Goal: Task Accomplishment & Management: Complete application form

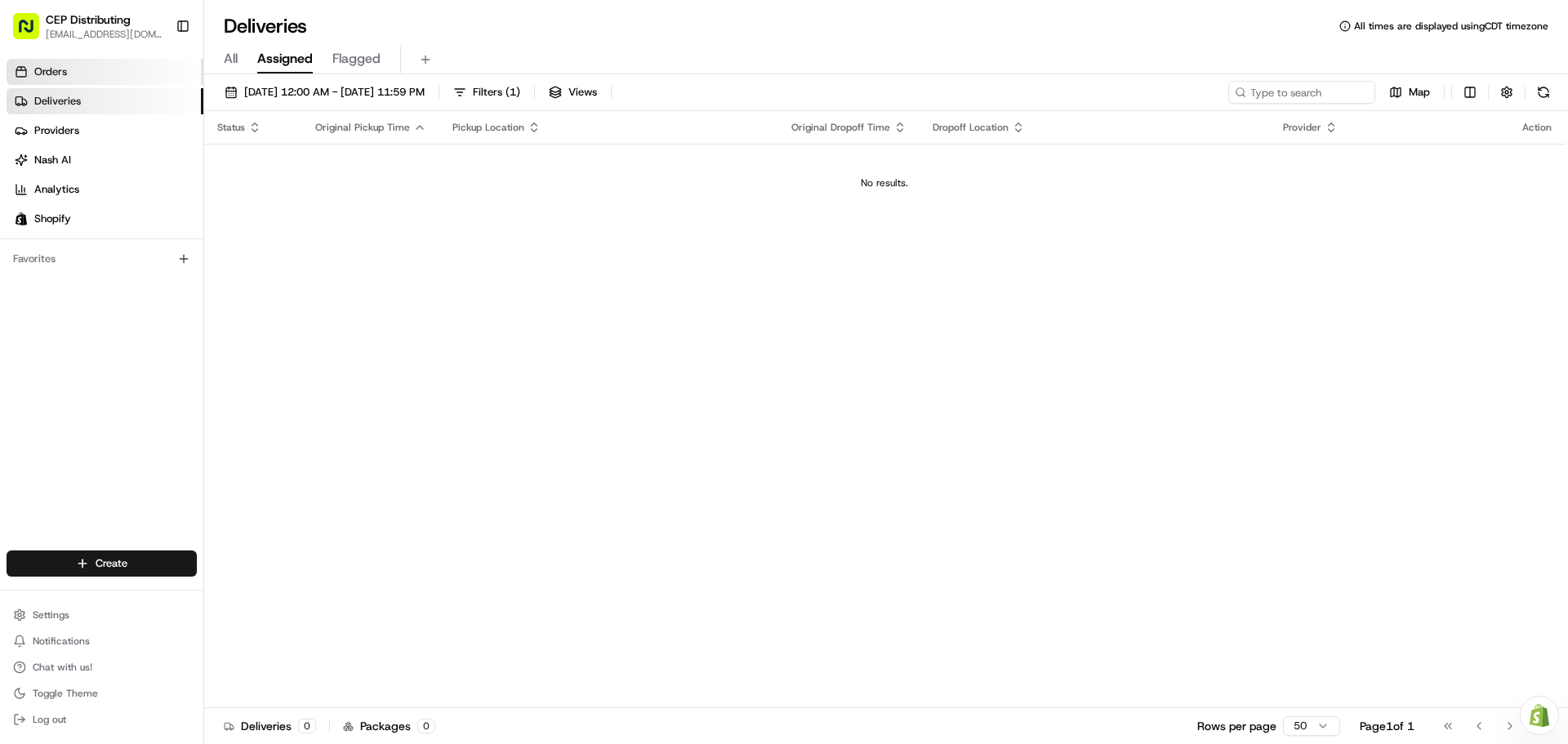
click at [102, 63] on link "Orders" at bounding box center [105, 72] width 197 height 26
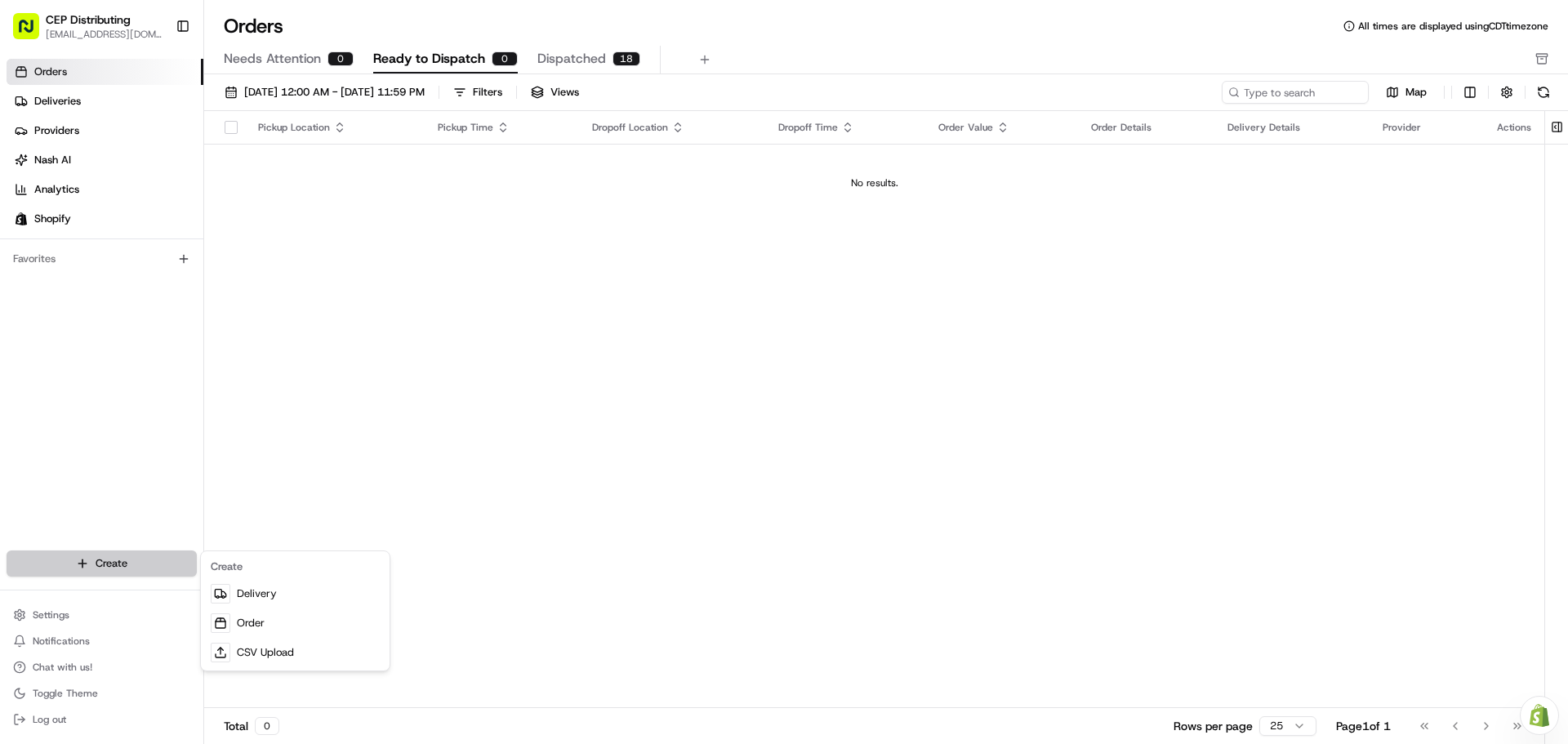
click at [128, 561] on html "CEP Distributing seniece@avexpress.net Toggle Sidebar Orders Deliveries Provide…" at bounding box center [784, 372] width 1568 height 744
click at [250, 618] on link "Order" at bounding box center [294, 622] width 182 height 30
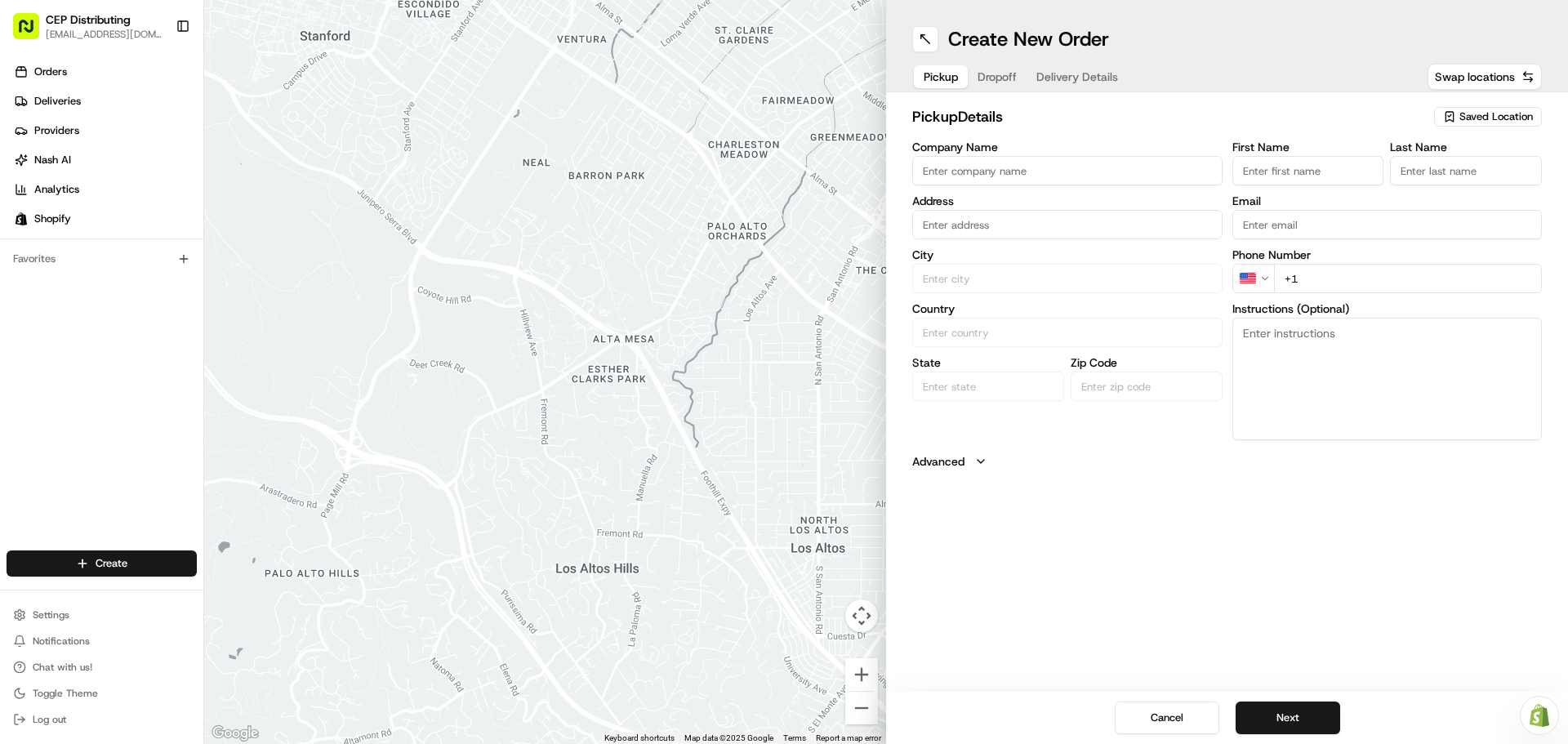
click at [990, 174] on input "Company Name" at bounding box center [1067, 170] width 310 height 30
type input "AV EXPRESS"
type input "8720 Westpark Dr B, Houston, TX 77063, USA"
type input "Seniece"
type input "Jetson"
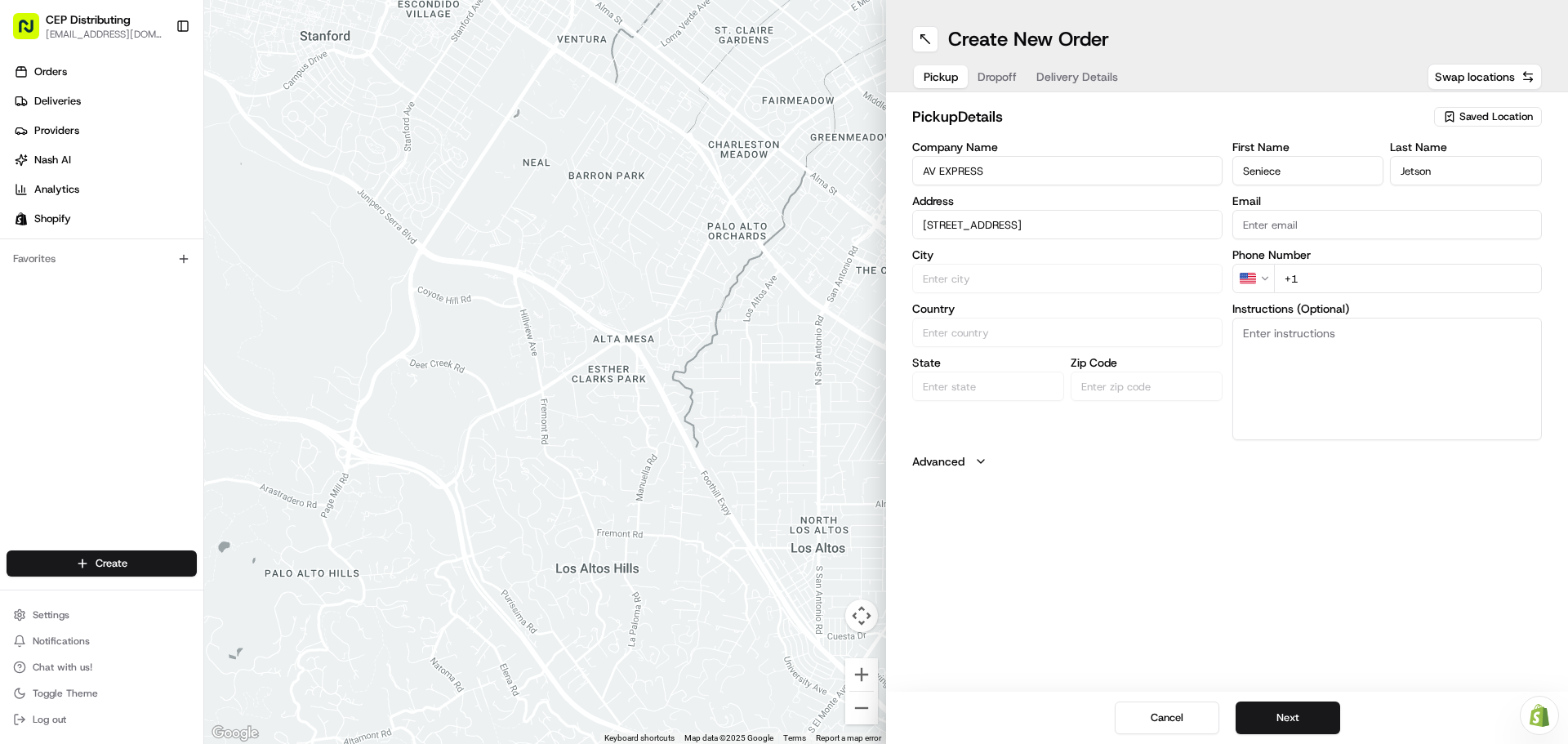
type input "[EMAIL_ADDRESS][DOMAIN_NAME]"
click at [1091, 259] on div "8720 Westpark Dr b, Houston, TX 77063, USA" at bounding box center [1066, 259] width 302 height 25
type input "8720 Westpark Dr B, Houston, TX 77063, USA"
type input "Houston"
type input "United States"
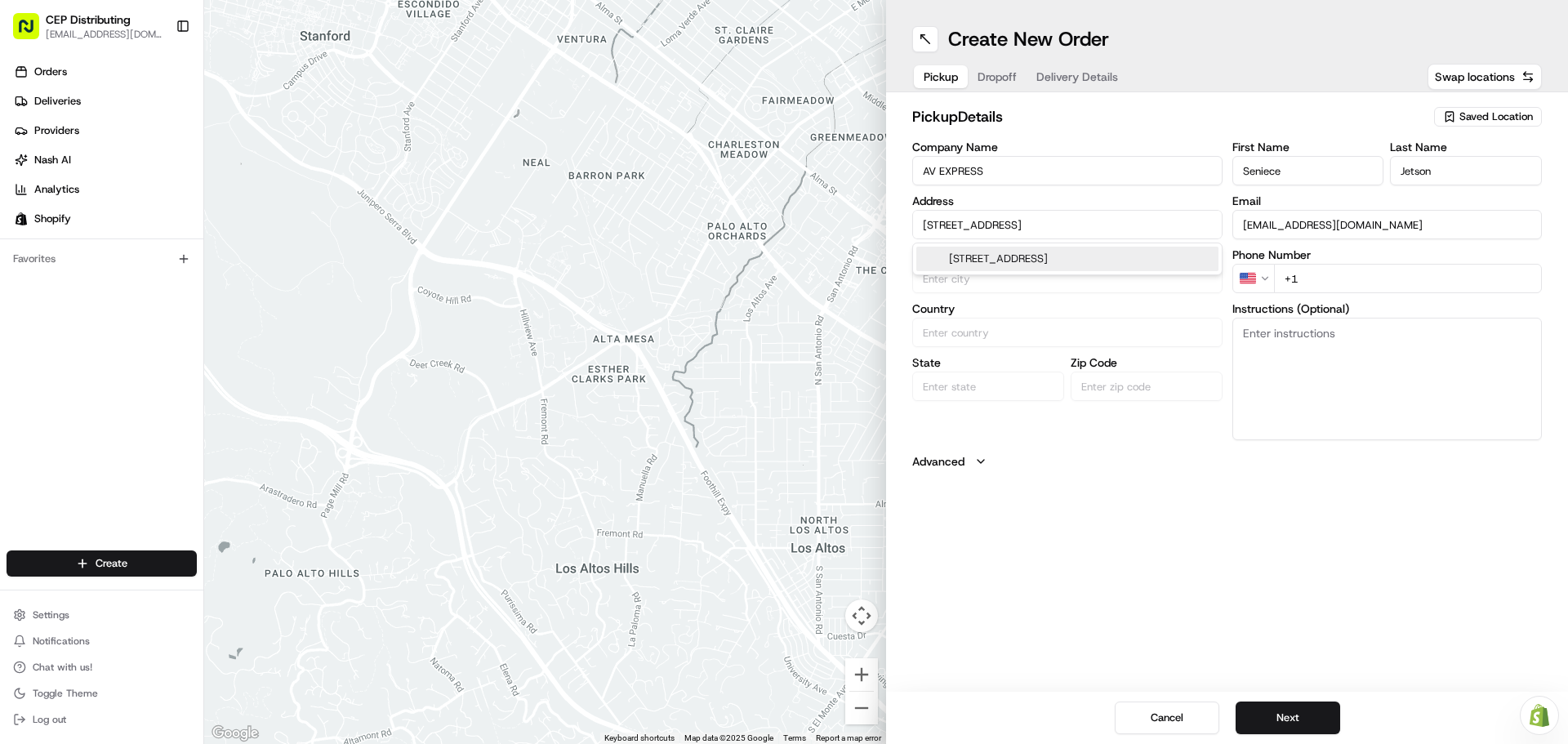
type input "TX"
type input "77063"
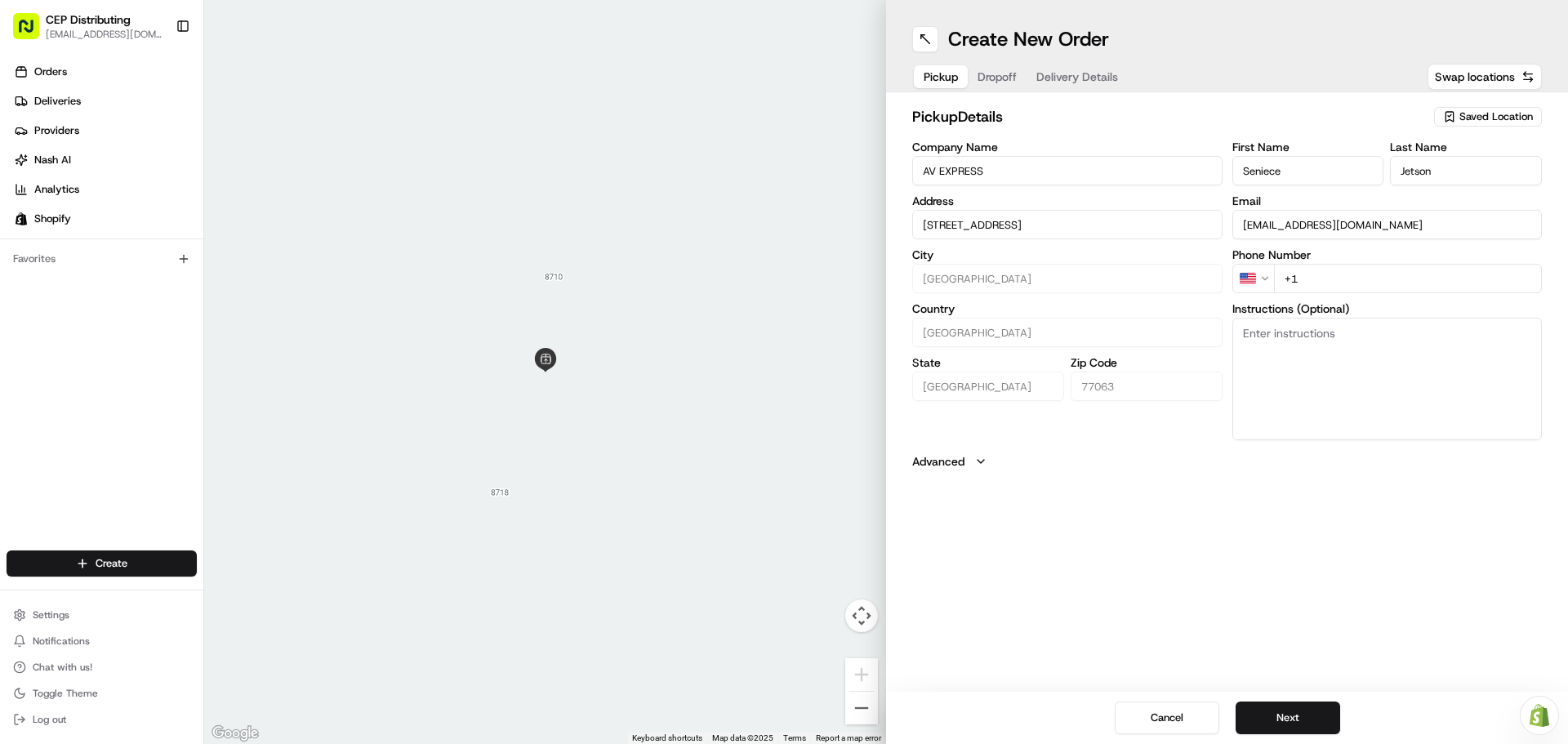
click at [1342, 276] on input "+1" at bounding box center [1408, 278] width 269 height 30
type input "+1 346 504 5922"
type textarea "Picked Up Order# 2687 in front entrance."
click at [1298, 712] on button "Next" at bounding box center [1288, 717] width 105 height 33
click at [1013, 186] on div "Company Name Address City Country State Zip Code" at bounding box center [1067, 290] width 310 height 298
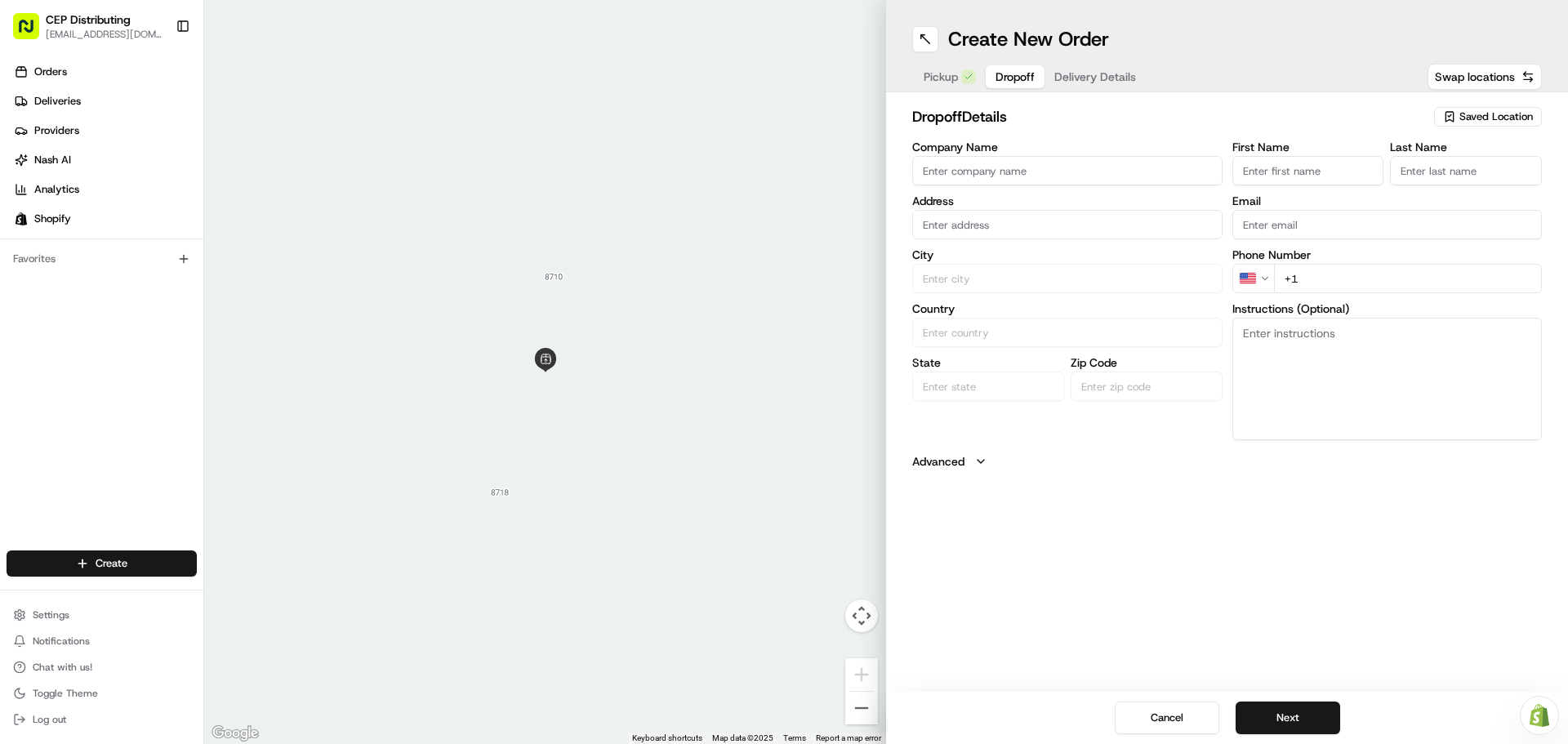
click at [1021, 162] on input "Company Name" at bounding box center [1067, 170] width 310 height 30
click at [1024, 167] on input "Company Name" at bounding box center [1067, 170] width 310 height 30
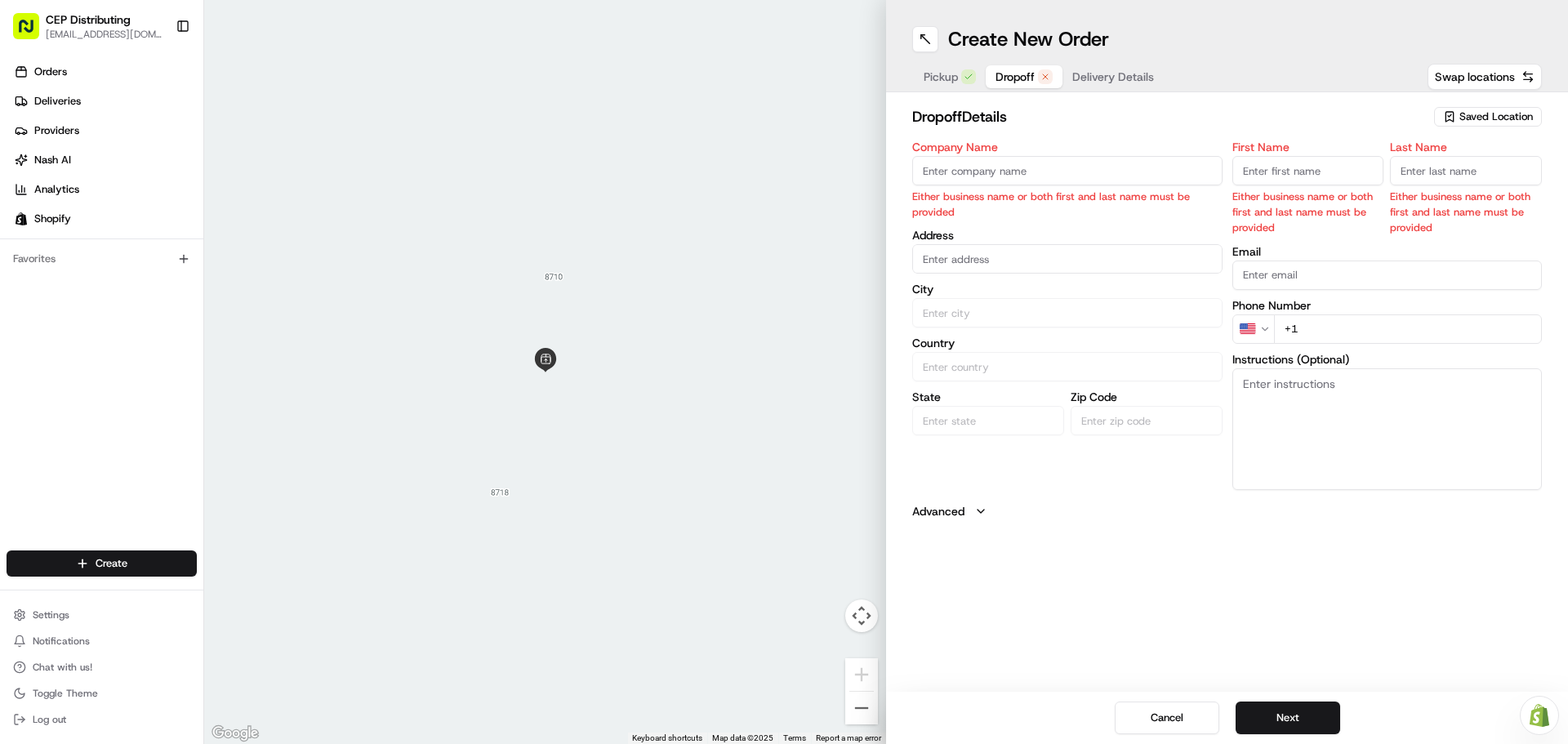
click at [1005, 163] on input "Company Name" at bounding box center [1067, 170] width 310 height 30
click at [1002, 161] on input "Company Name" at bounding box center [1067, 170] width 310 height 30
type input "R&G Partnership"
click at [1013, 258] on body "CEP Distributing seniece@avexpress.net Toggle Sidebar Orders Deliveries Provide…" at bounding box center [784, 372] width 1568 height 744
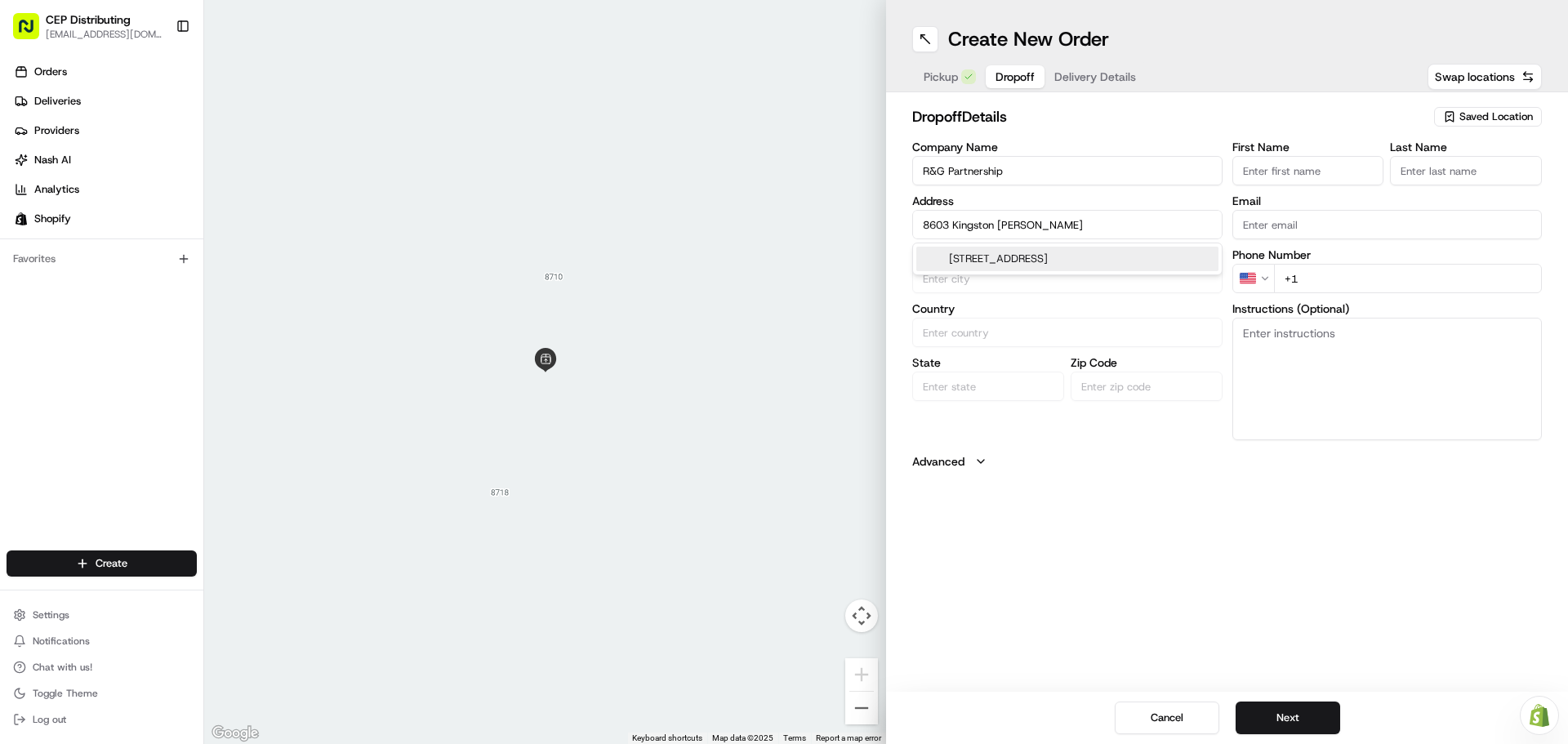
click at [1013, 258] on div "8603 Kingston Hollow Court, Richmond, TX" at bounding box center [1066, 259] width 302 height 25
type input "8603 Kingston Hollow Ct, Richmond, TX 77407, USA"
type input "Richmond"
type input "United States"
type input "TX"
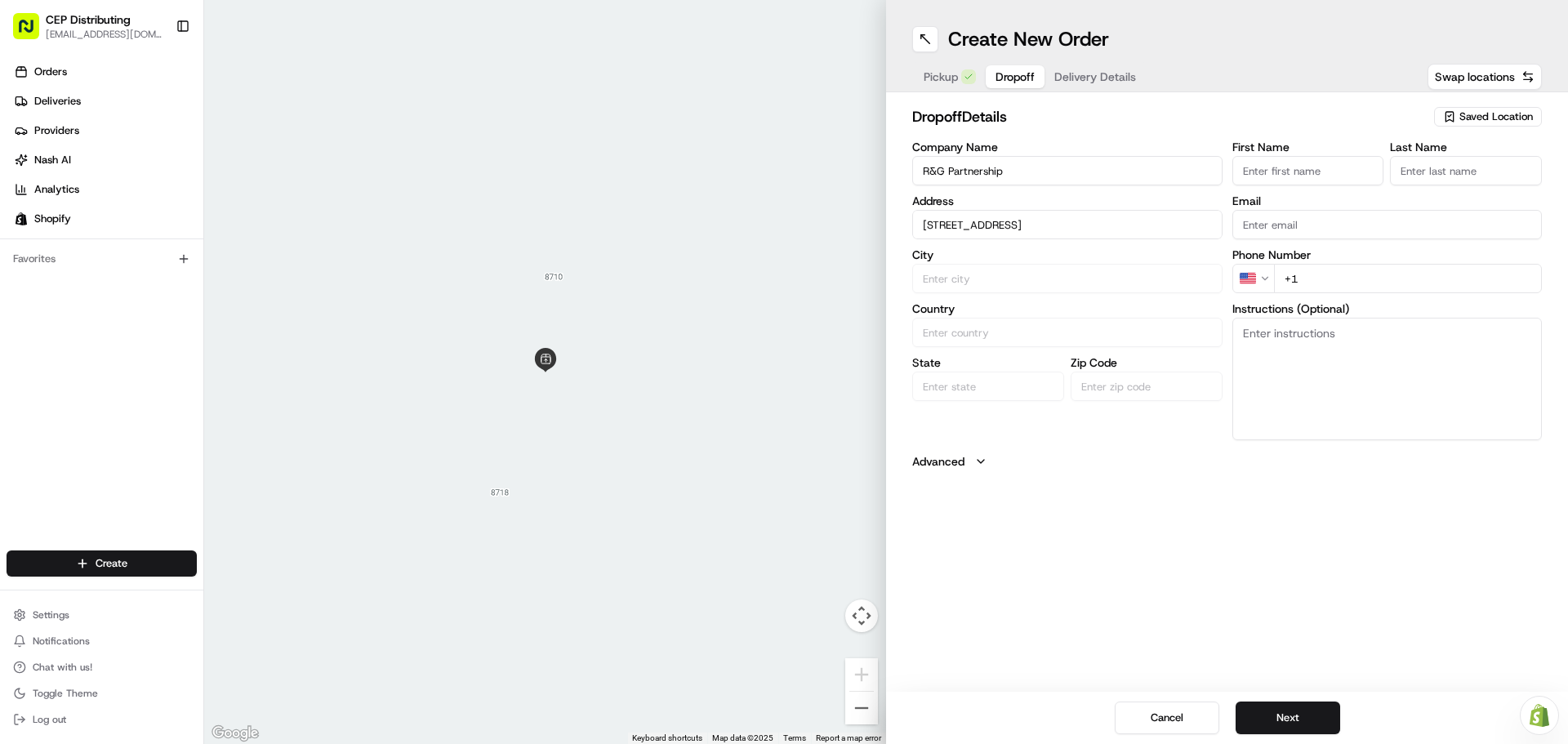
type input "77407"
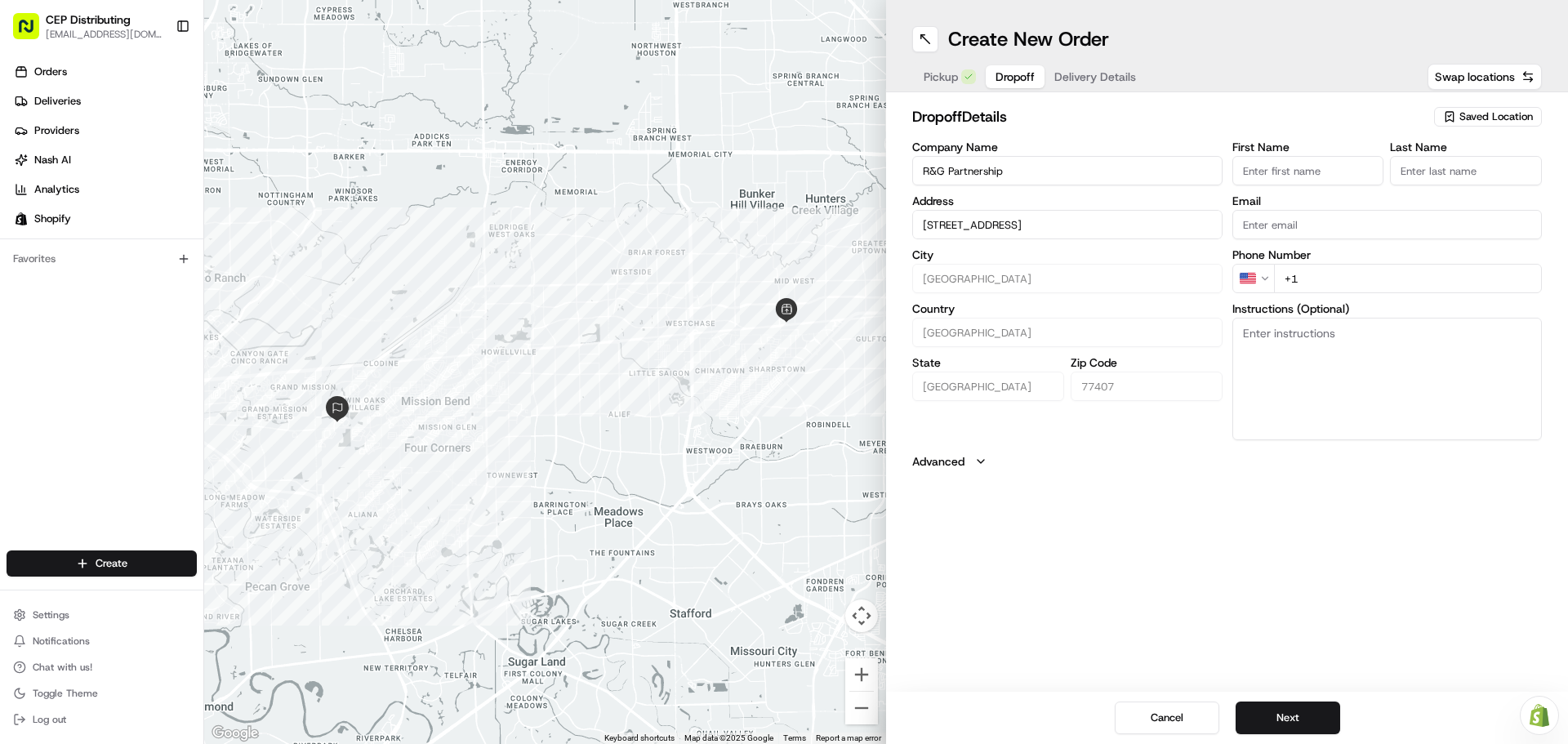
type input "8603 Kingston Hollow Ct, Richmond, TX 77407, USA"
click at [1293, 168] on input "First Name" at bounding box center [1308, 170] width 152 height 30
type input "g"
type input "Guillermo"
click at [1417, 172] on input "Last Name" at bounding box center [1467, 170] width 152 height 30
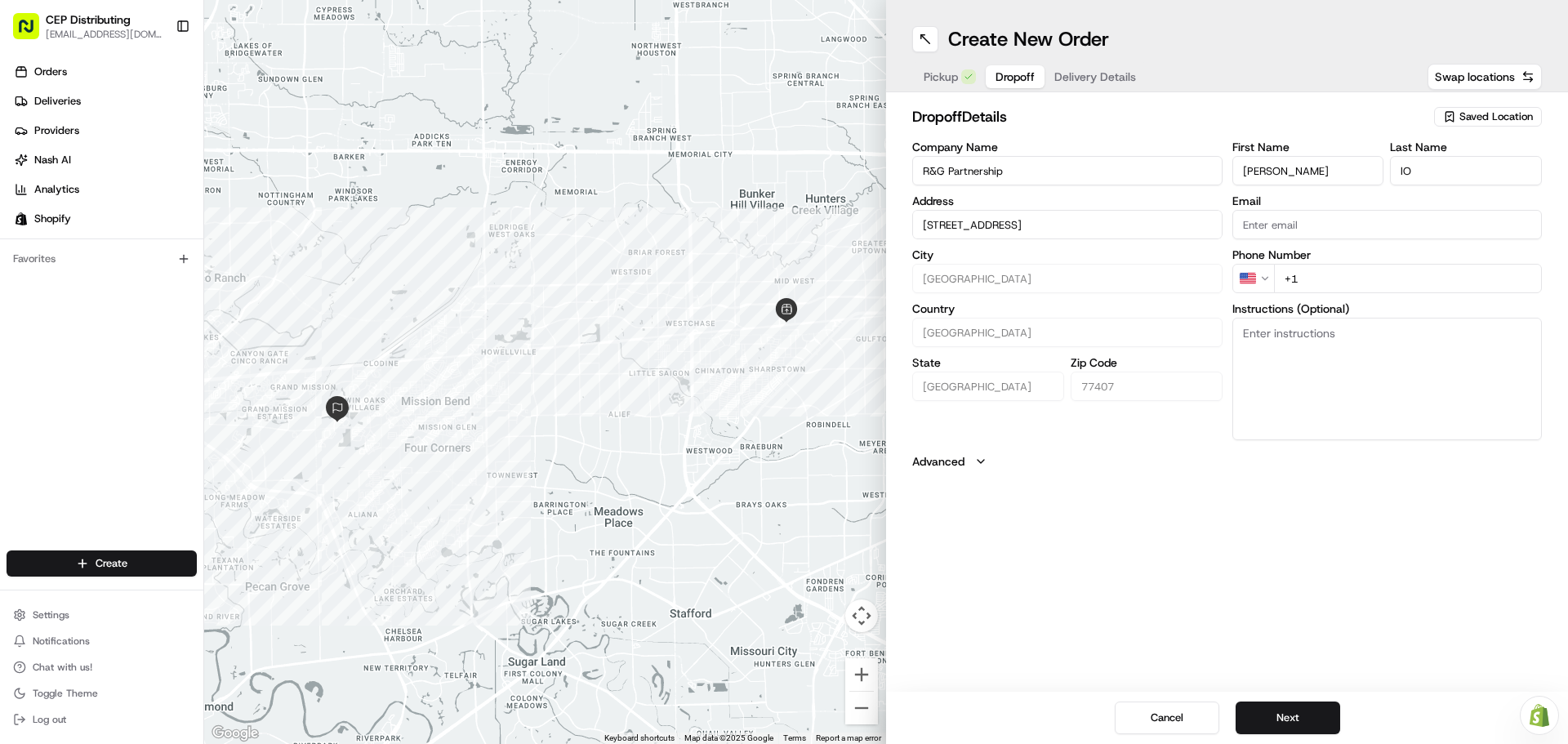
type input "l"
type input "Lopez"
click at [1323, 232] on input "Email" at bounding box center [1387, 224] width 310 height 30
paste input "glopez@rgtheaters.com"
type input "glopez@rgtheaters.com"
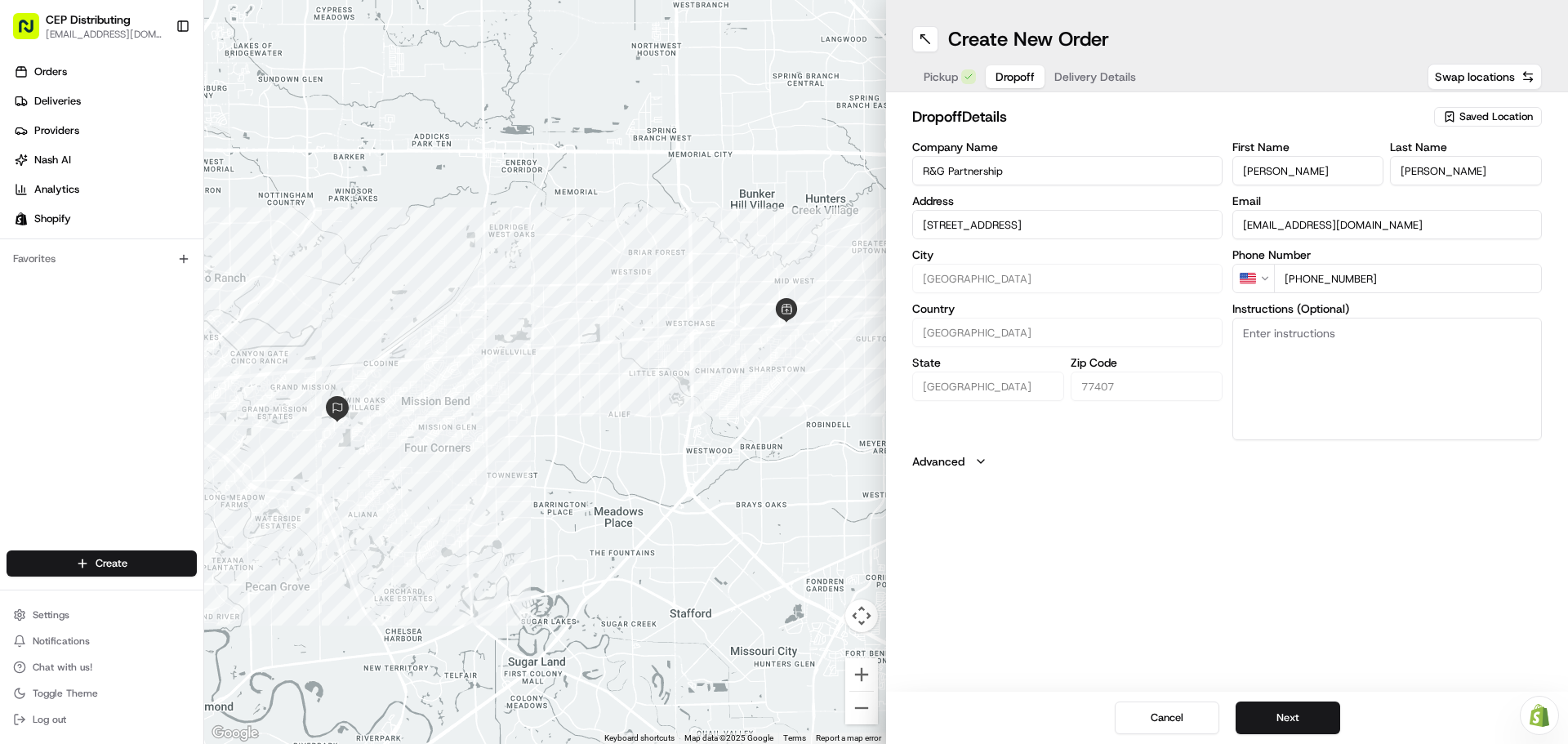
type input "+1 346 247 4102"
type textarea "Contact Guillermo 3462474201"
click at [1288, 719] on button "Next" at bounding box center [1288, 717] width 105 height 33
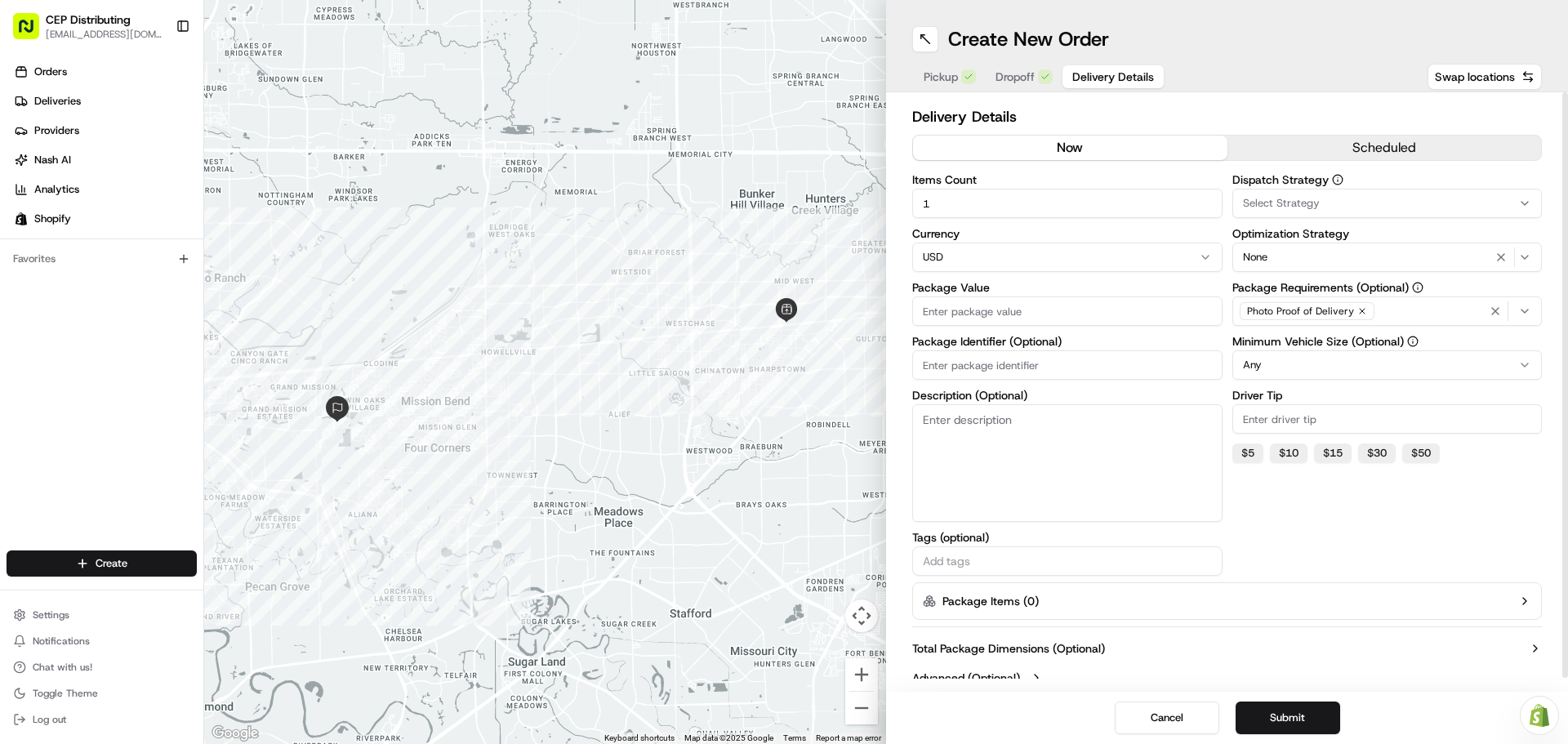
click at [1006, 308] on input "Package Value" at bounding box center [1067, 311] width 310 height 30
type input "73.61"
click at [1010, 358] on input "Package Identifier (Optional)" at bounding box center [1067, 364] width 310 height 30
type input "Order# 2682"
click at [1420, 202] on div "Select Strategy" at bounding box center [1387, 203] width 302 height 14
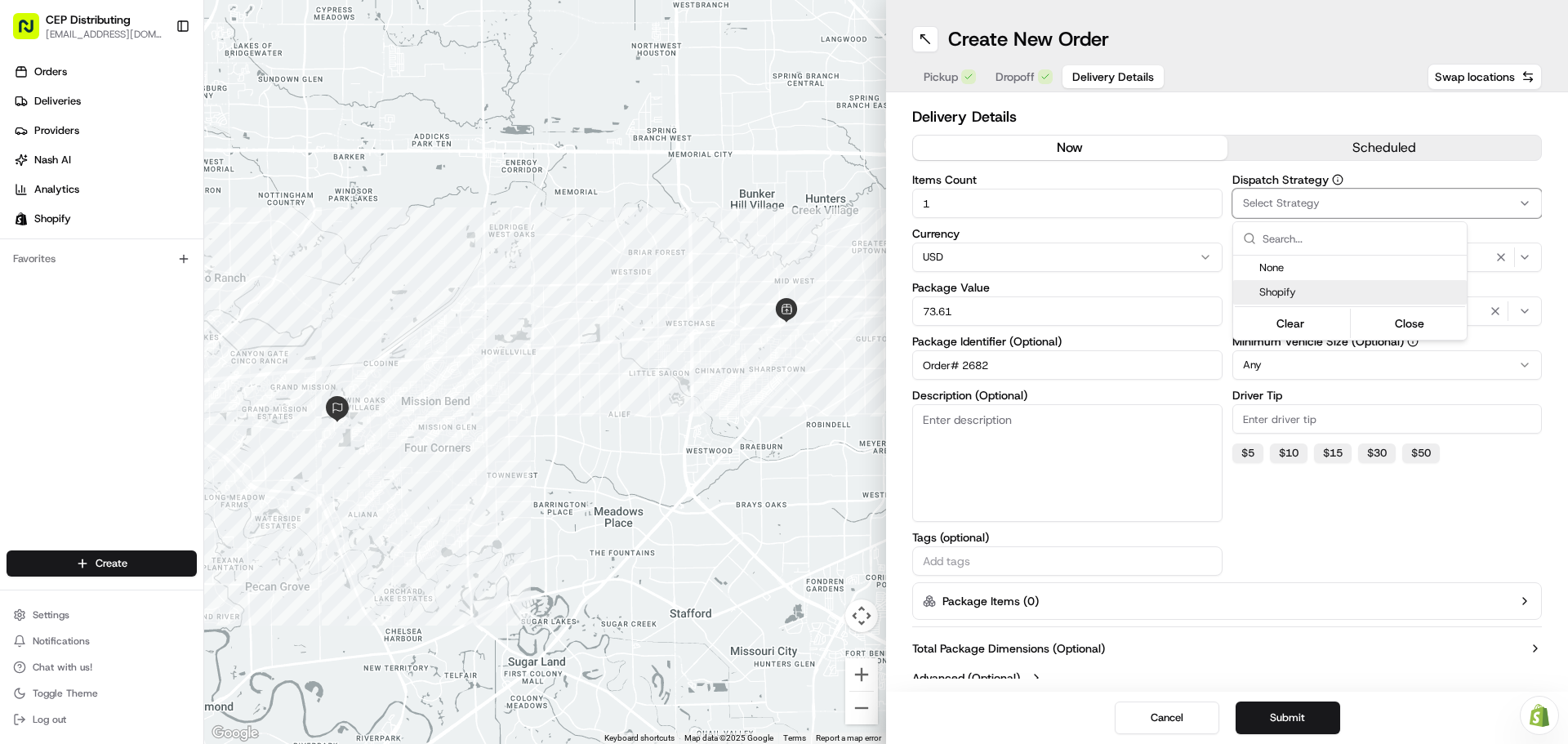
click at [1319, 284] on div "Shopify" at bounding box center [1350, 292] width 233 height 25
click at [1406, 521] on html "CEP Distributing seniece@avexpress.net Toggle Sidebar Orders Deliveries Provide…" at bounding box center [784, 372] width 1568 height 744
click at [1379, 259] on div "None" at bounding box center [1387, 257] width 302 height 19
click at [1421, 542] on html "CEP Distributing seniece@avexpress.net Toggle Sidebar Orders Deliveries Provide…" at bounding box center [784, 372] width 1568 height 744
click at [1247, 459] on button "$ 5" at bounding box center [1247, 452] width 31 height 19
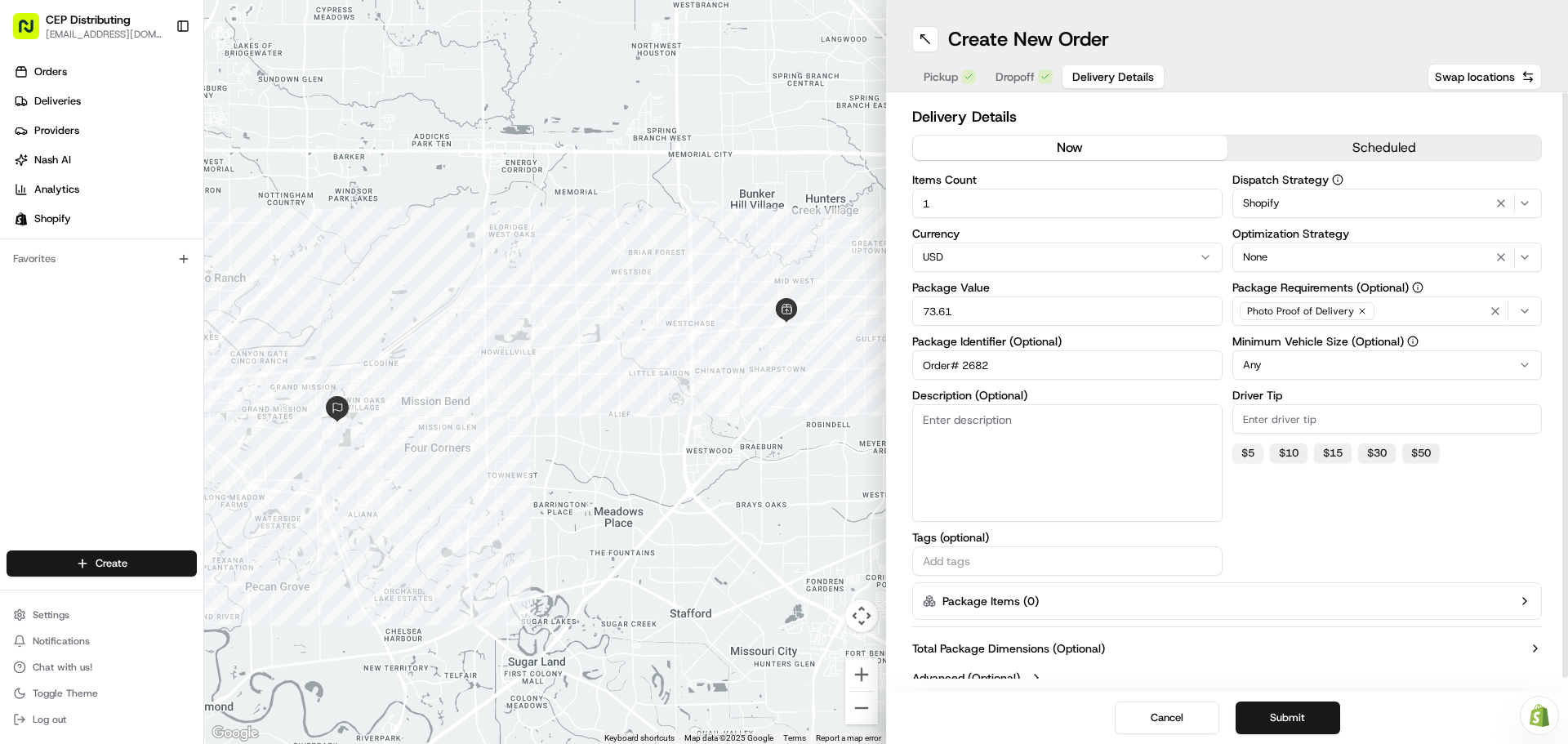
type input "5"
click at [1320, 529] on div "Dispatch Strategy Shopify Optimization Strategy None Package Requirements (Opti…" at bounding box center [1387, 375] width 310 height 402
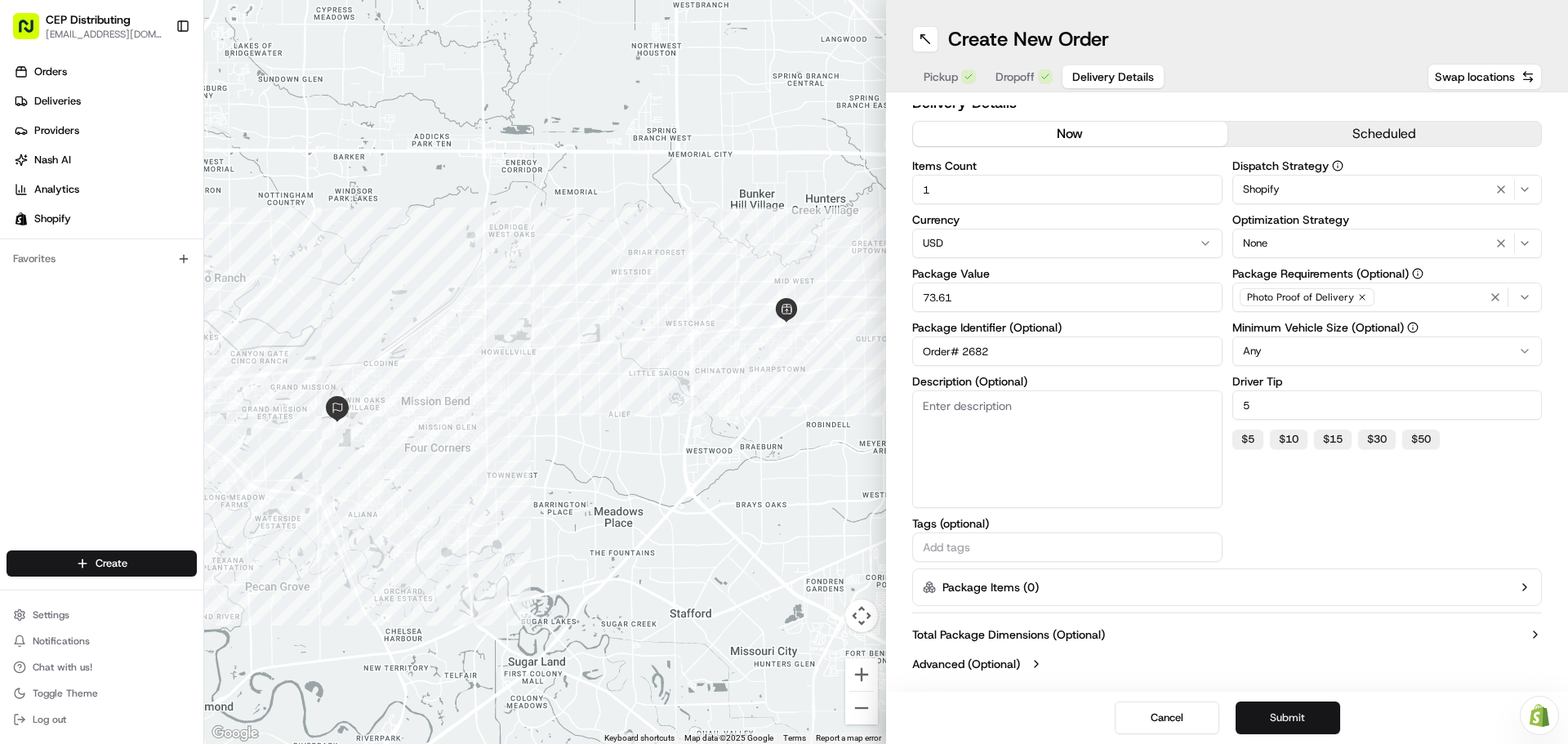
click at [1286, 708] on button "Submit" at bounding box center [1288, 717] width 105 height 33
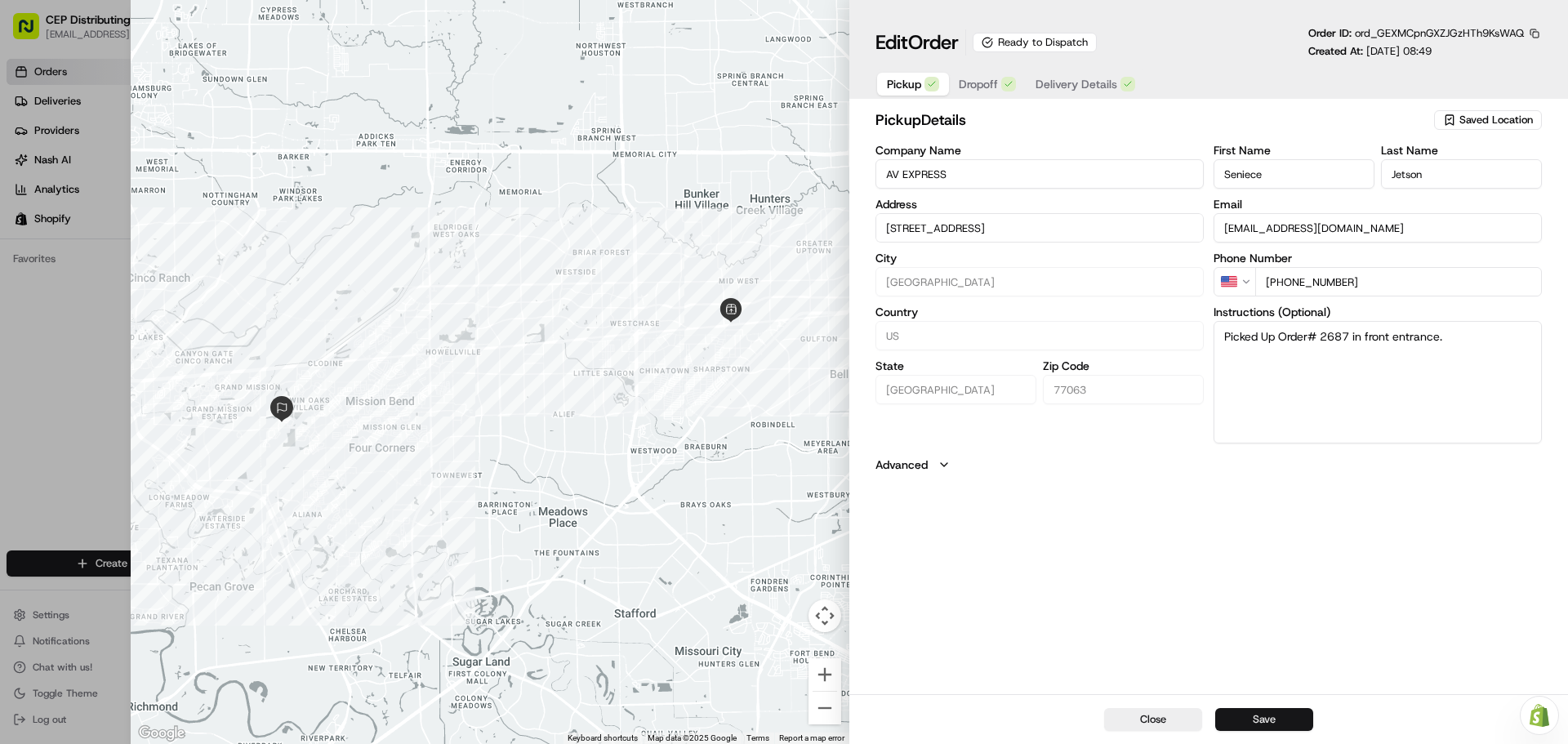
click at [1282, 719] on button "Save" at bounding box center [1264, 719] width 98 height 23
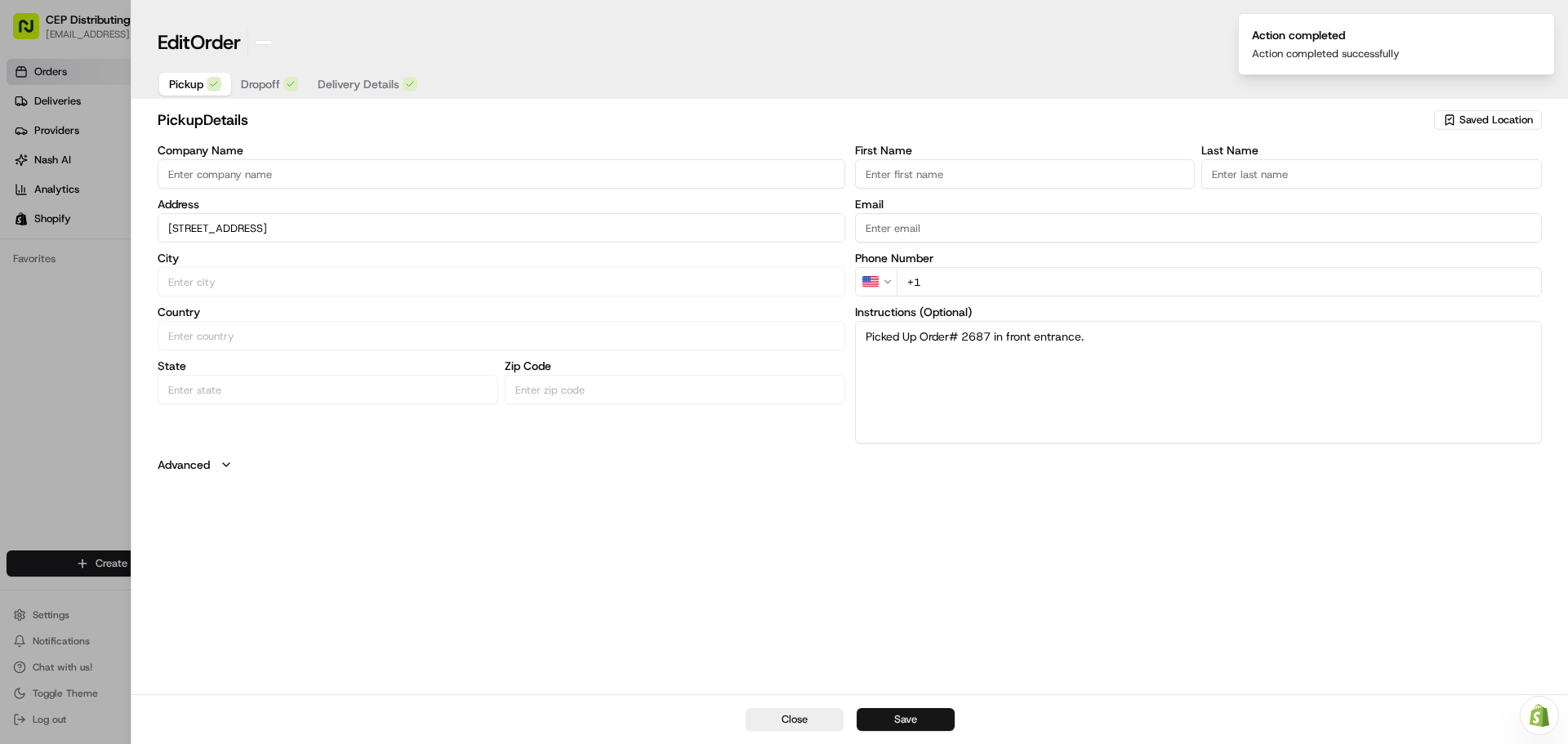
type input "+1"
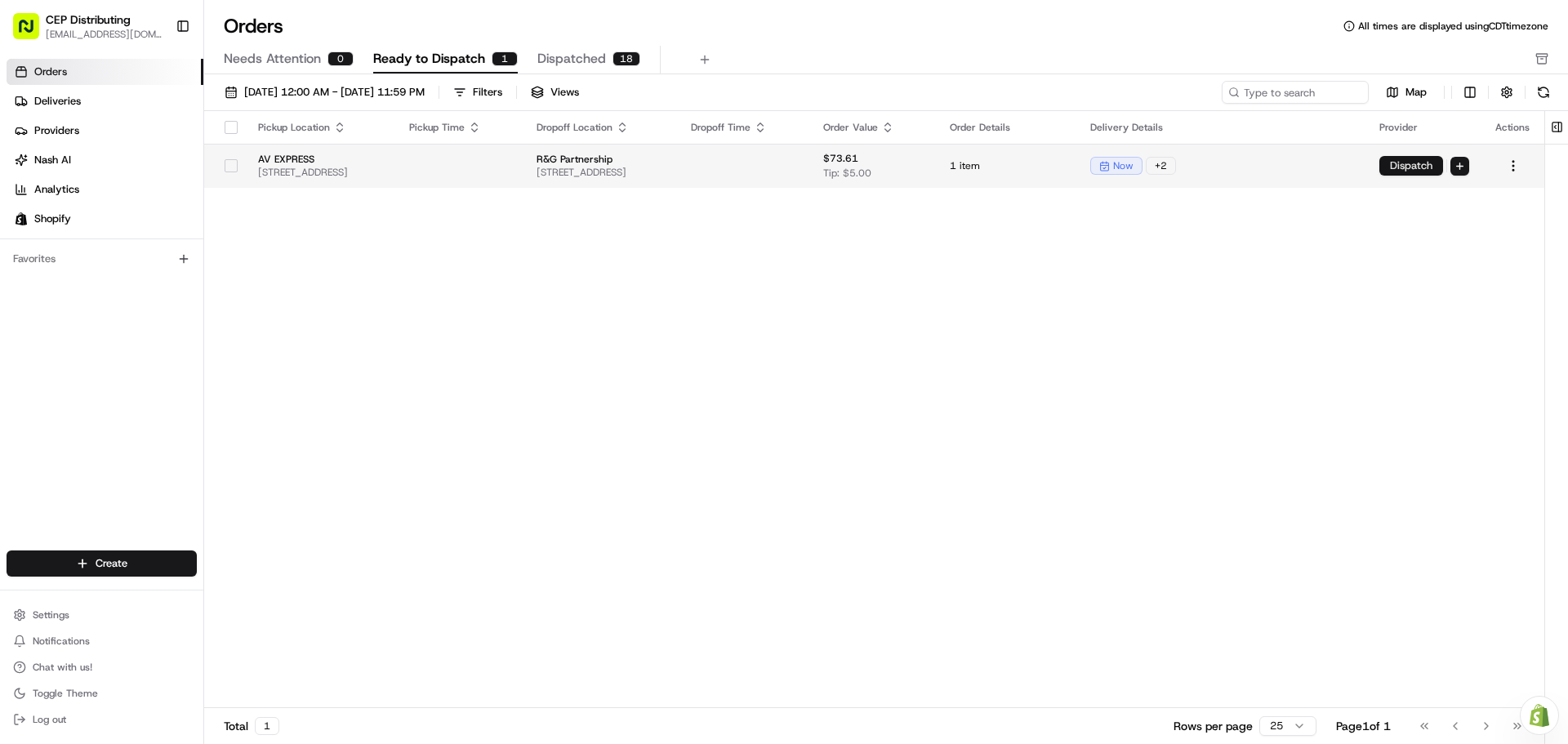
click at [1406, 167] on button "Dispatch" at bounding box center [1411, 165] width 63 height 19
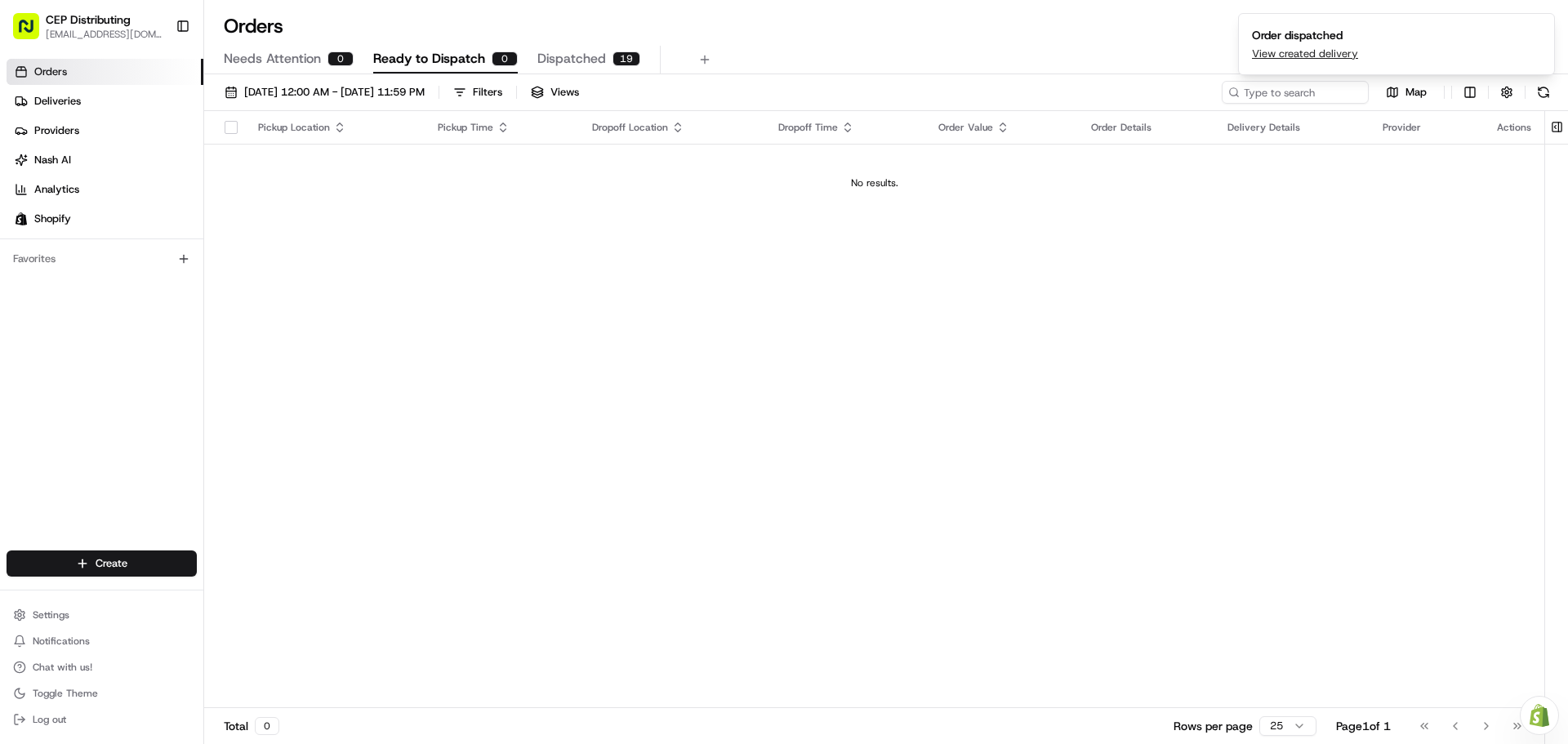
click at [578, 56] on span "Dispatched" at bounding box center [571, 58] width 69 height 19
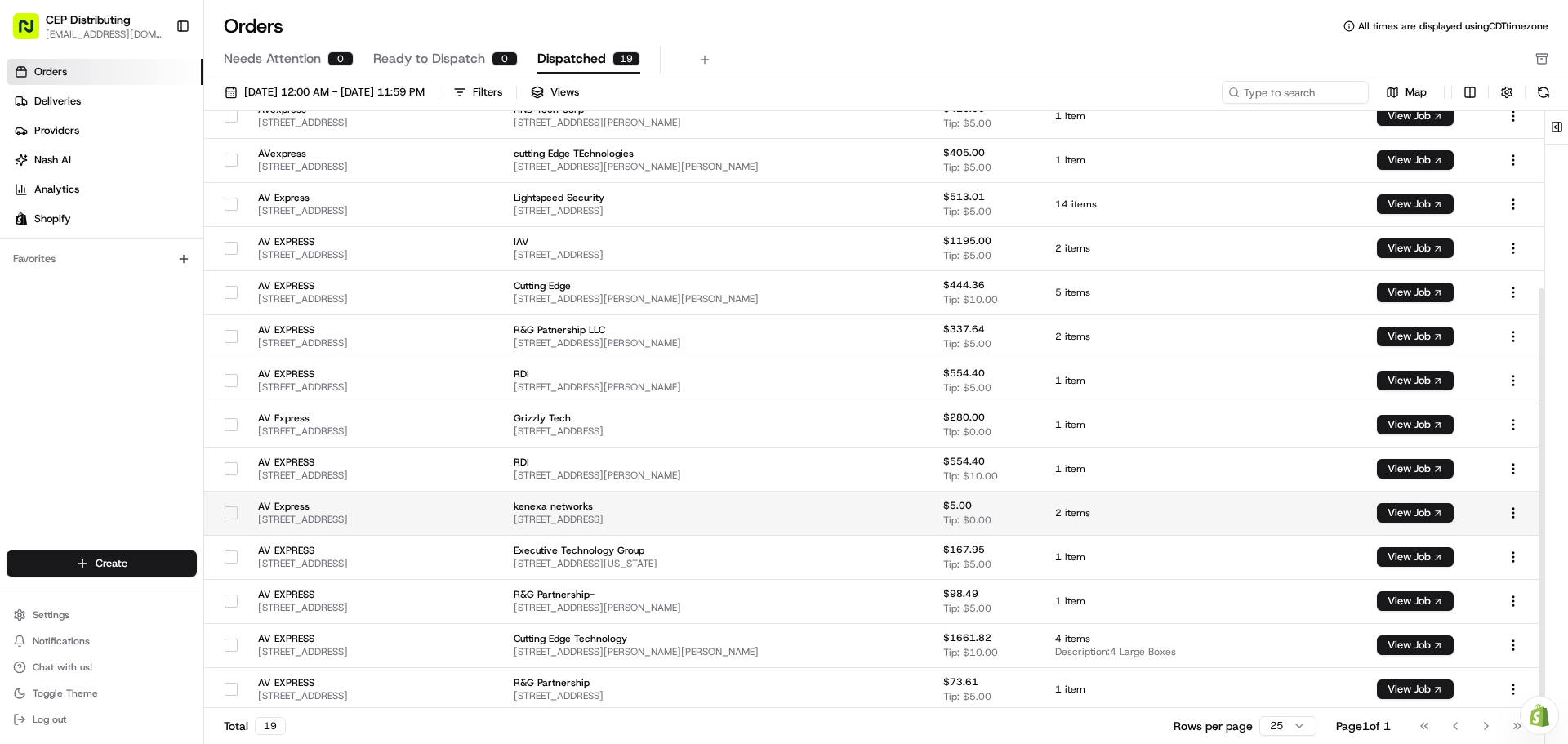
scroll to position [273, 0]
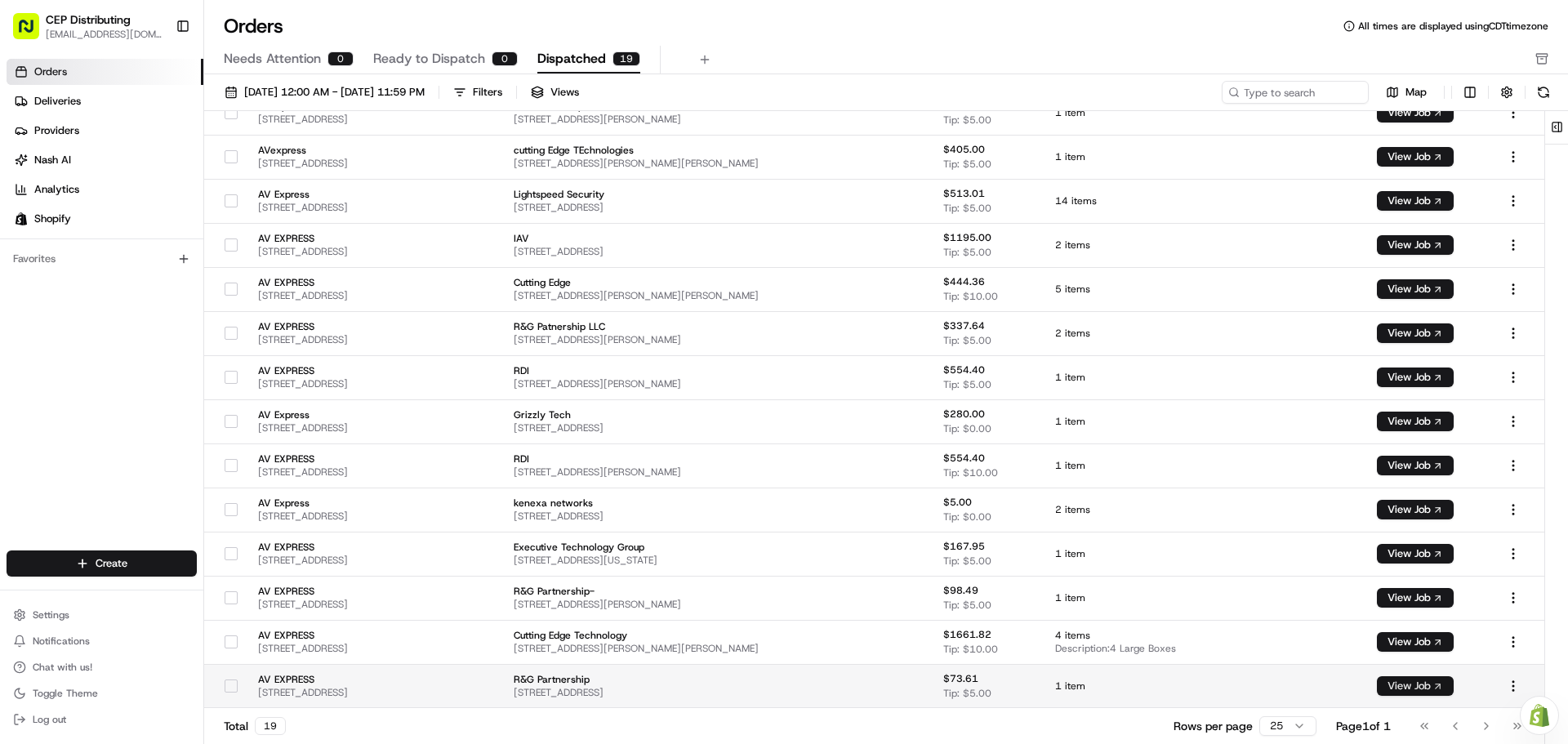
click at [1439, 682] on button "View Job" at bounding box center [1415, 686] width 77 height 19
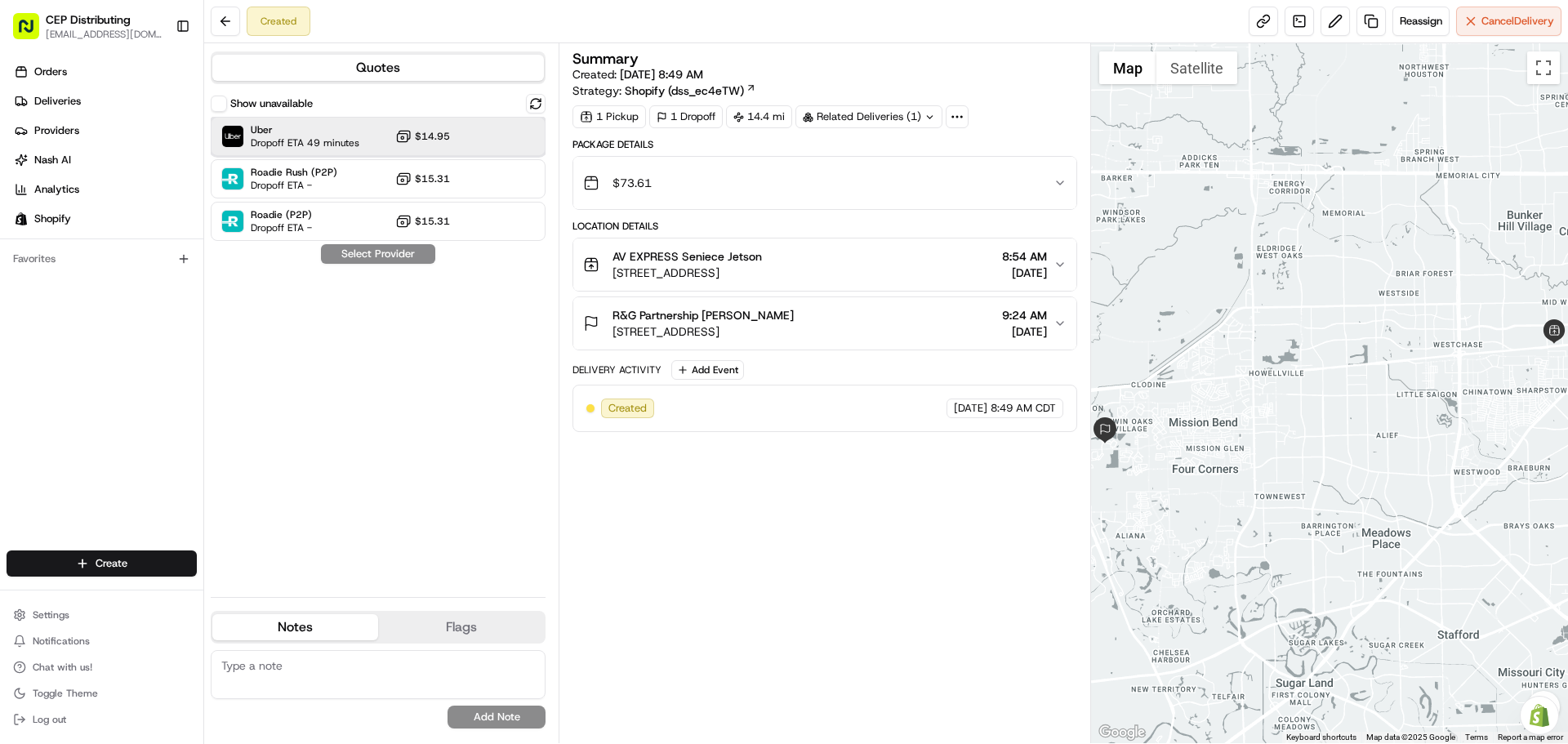
click at [475, 143] on div "Uber Dropoff ETA 49 minutes $14.95" at bounding box center [378, 136] width 335 height 39
click at [406, 249] on button "Assign Provider" at bounding box center [378, 254] width 116 height 19
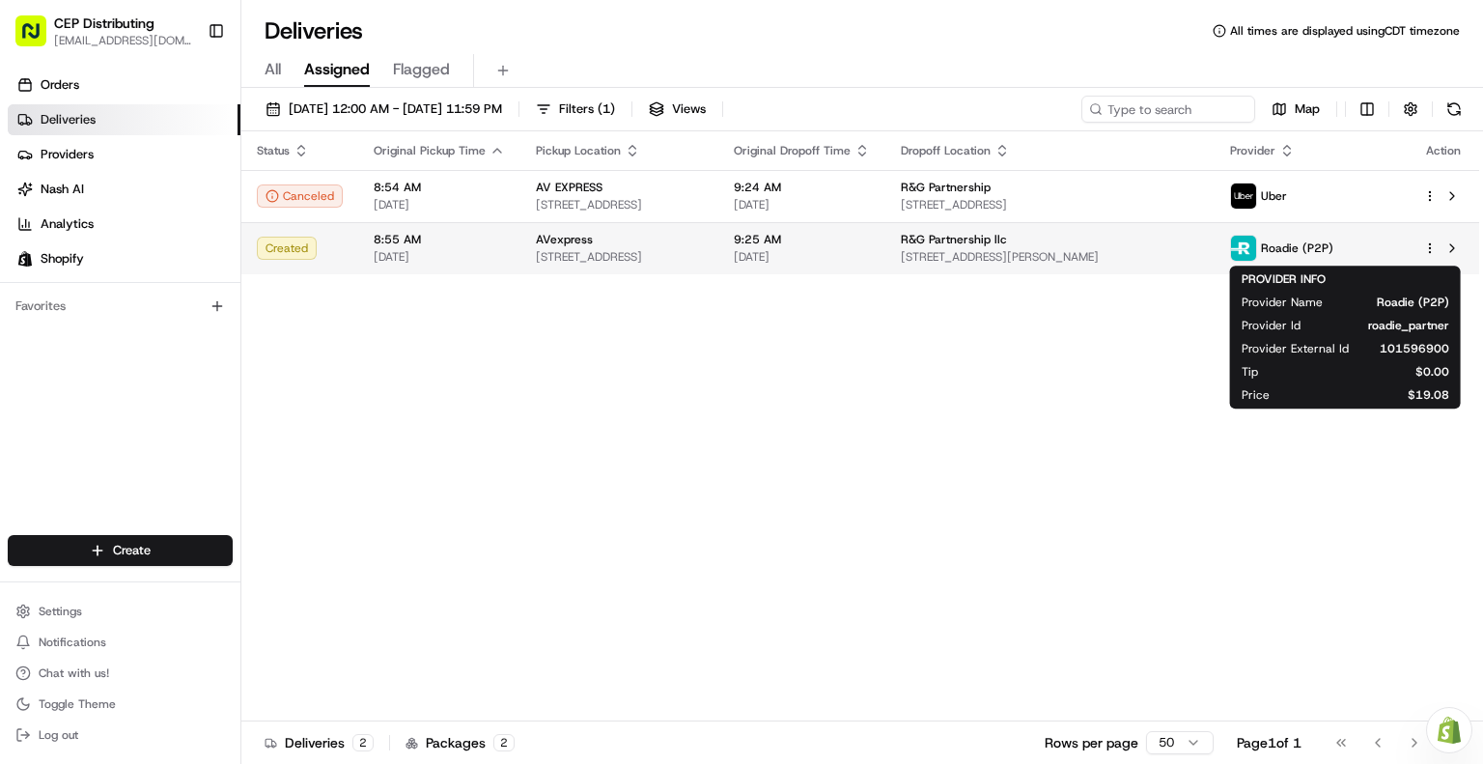
click at [1326, 250] on span "Roadie (P2P)" at bounding box center [1297, 247] width 72 height 15
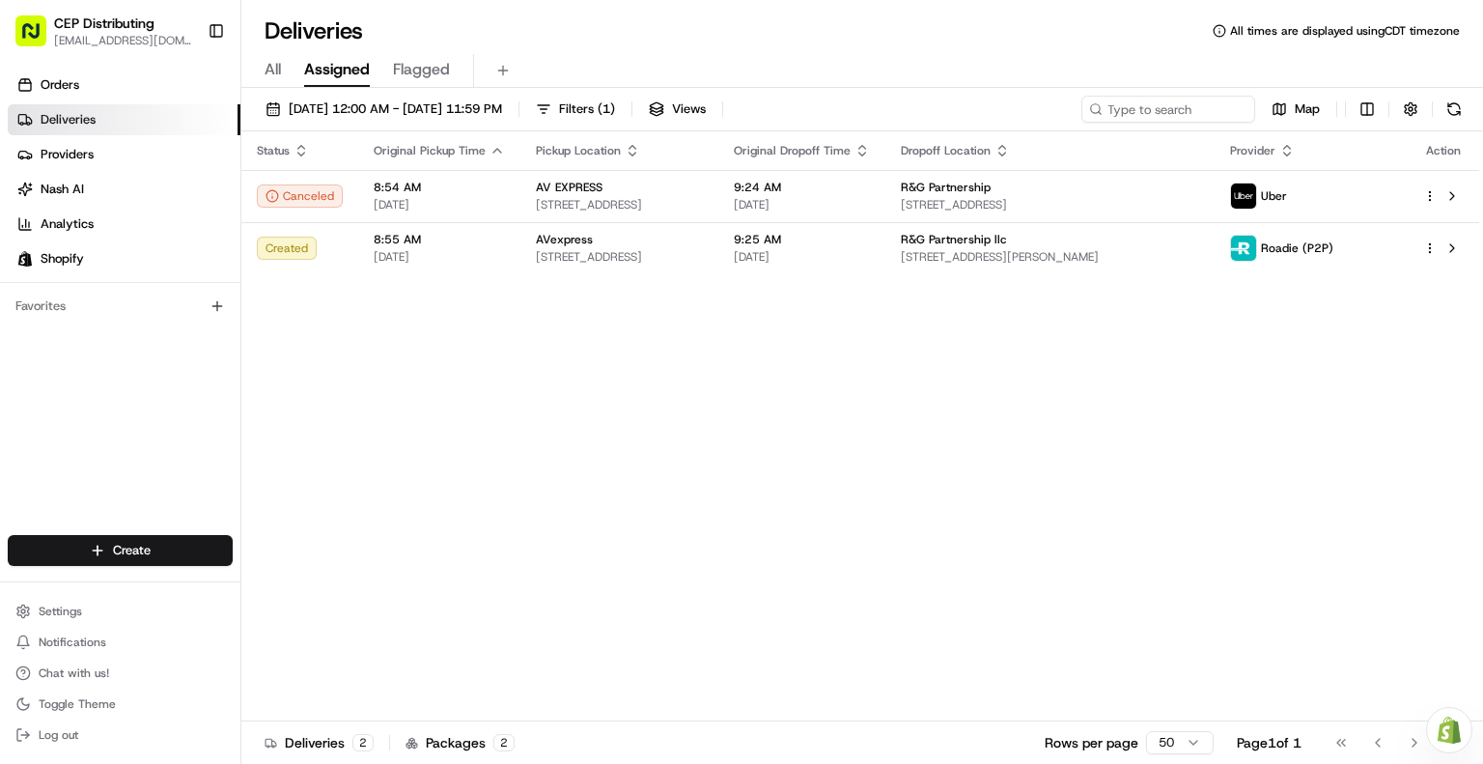
drag, startPoint x: 723, startPoint y: 366, endPoint x: 807, endPoint y: 351, distance: 85.2
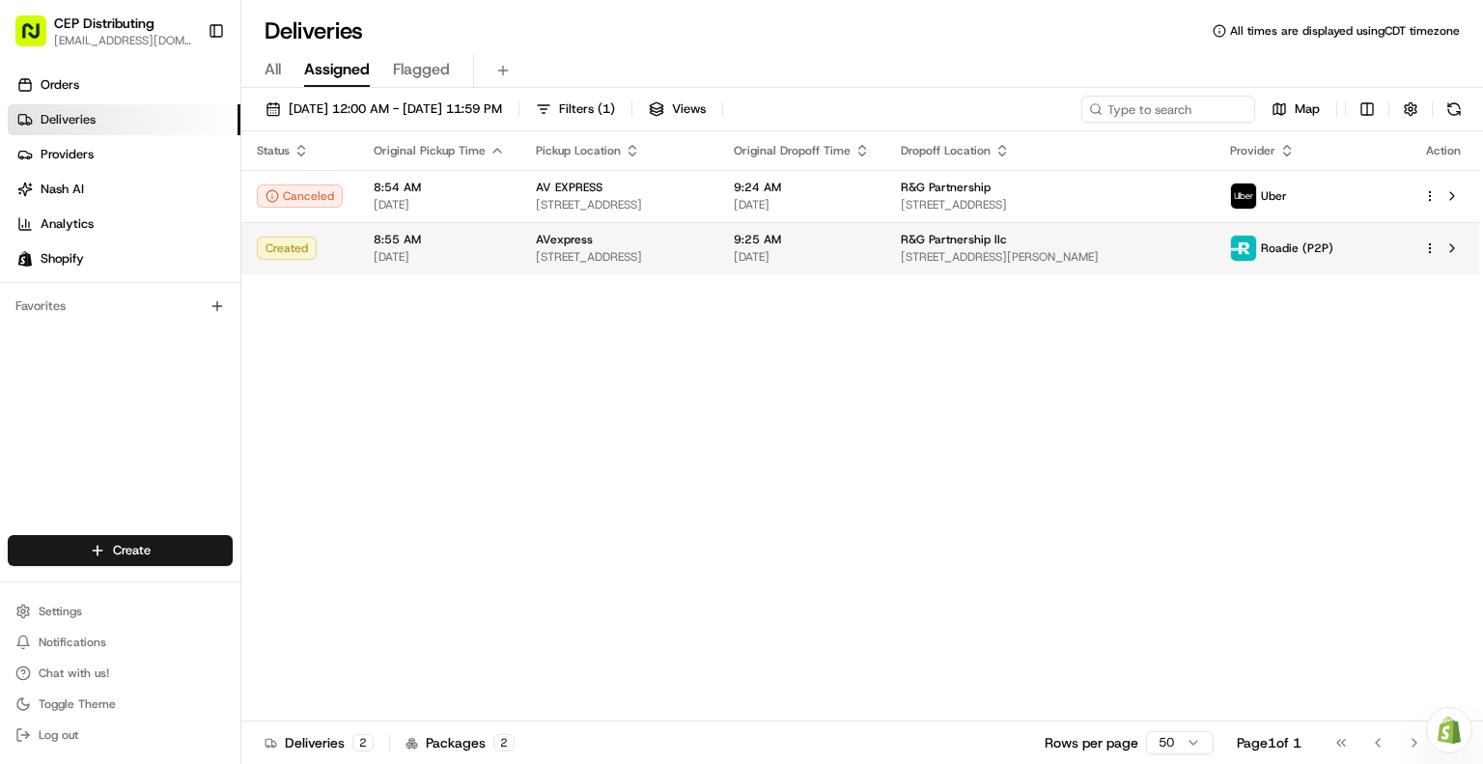
click at [1428, 250] on html "CEP Distributing seniece@avexpress.net Toggle Sidebar Orders Deliveries Provide…" at bounding box center [741, 382] width 1483 height 764
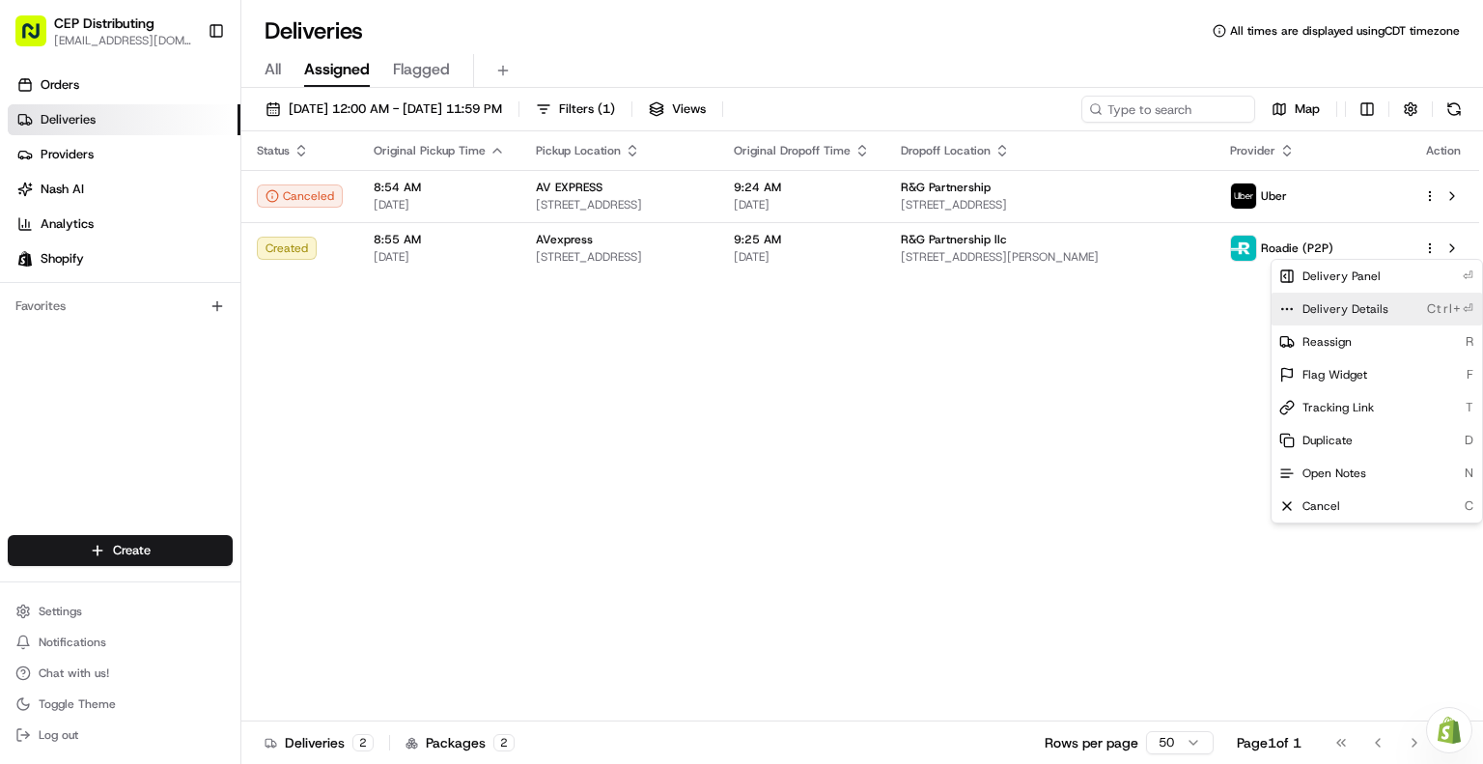
click at [1367, 307] on span "Delivery Details" at bounding box center [1346, 308] width 86 height 15
